Goal: Go to known website: Access a specific website the user already knows

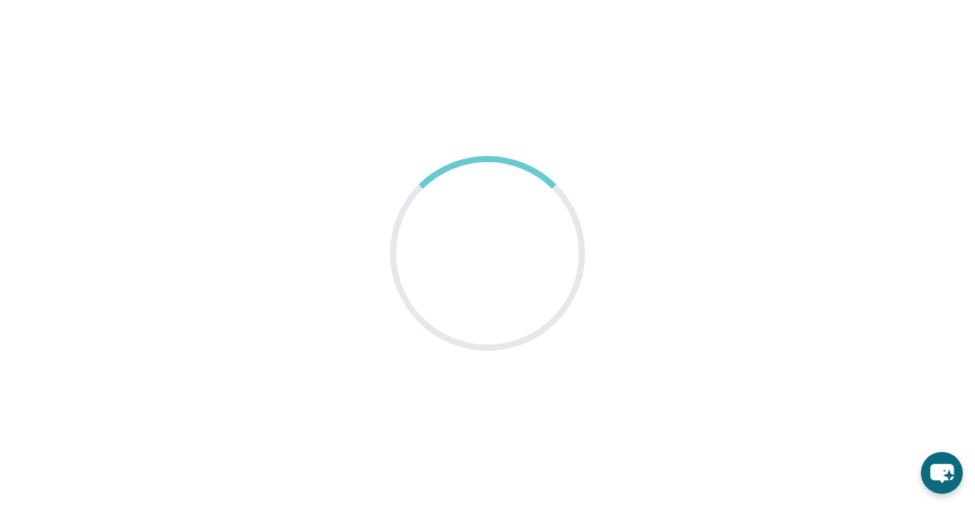
click at [854, 16] on main at bounding box center [487, 253] width 975 height 506
